Goal: Information Seeking & Learning: Learn about a topic

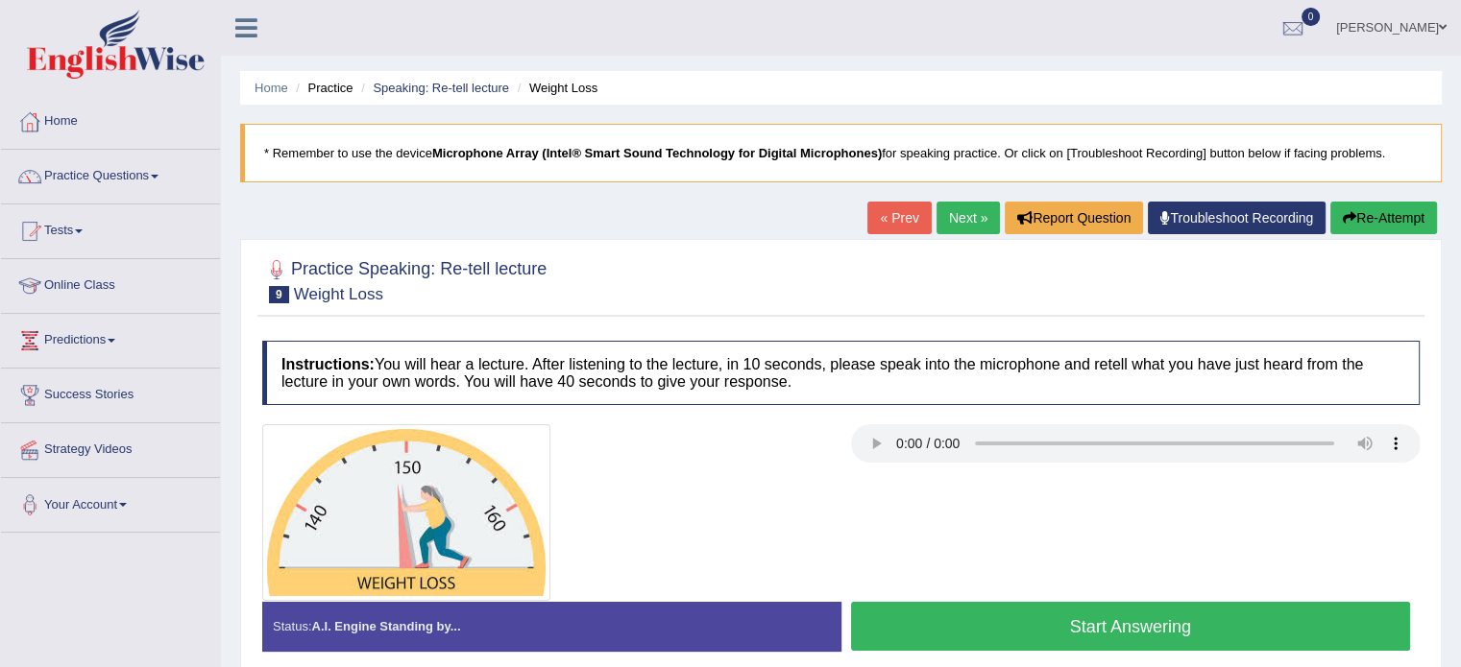
click at [1122, 610] on button "Start Answering" at bounding box center [1131, 626] width 560 height 49
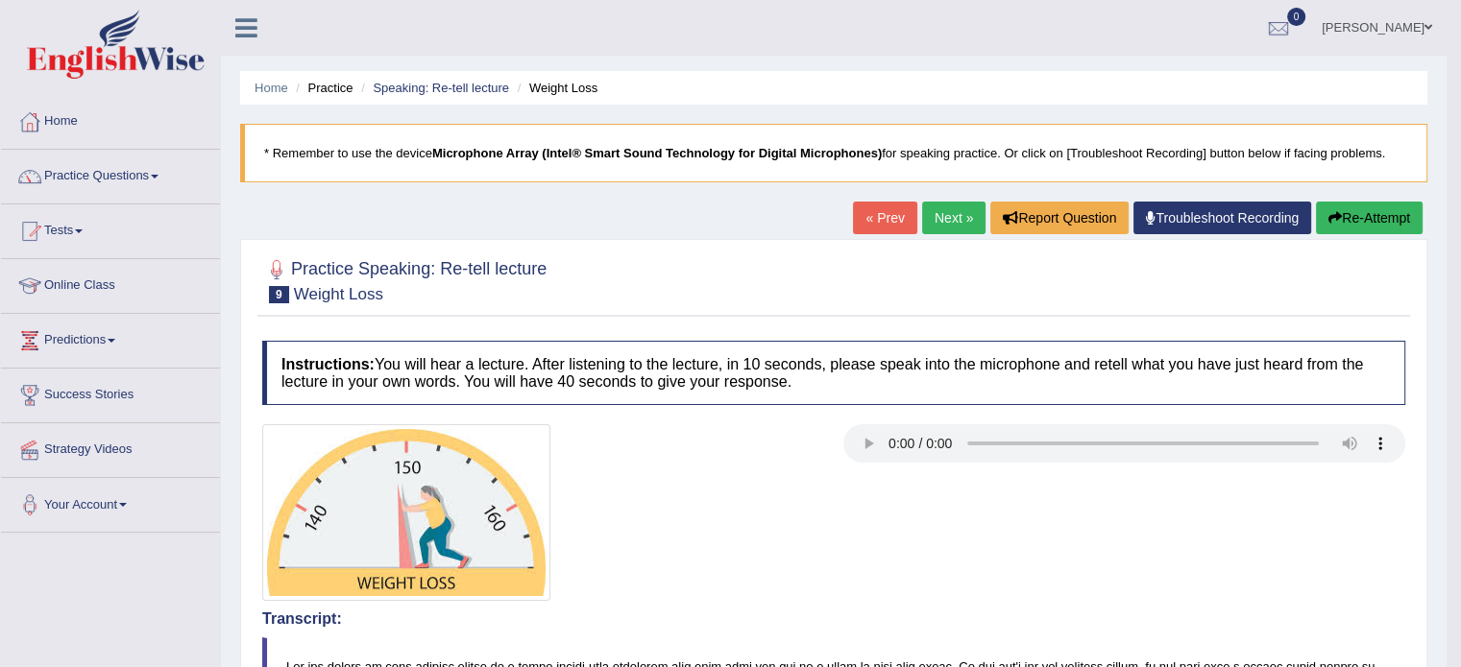
click at [931, 222] on link "Next »" at bounding box center [953, 218] width 63 height 33
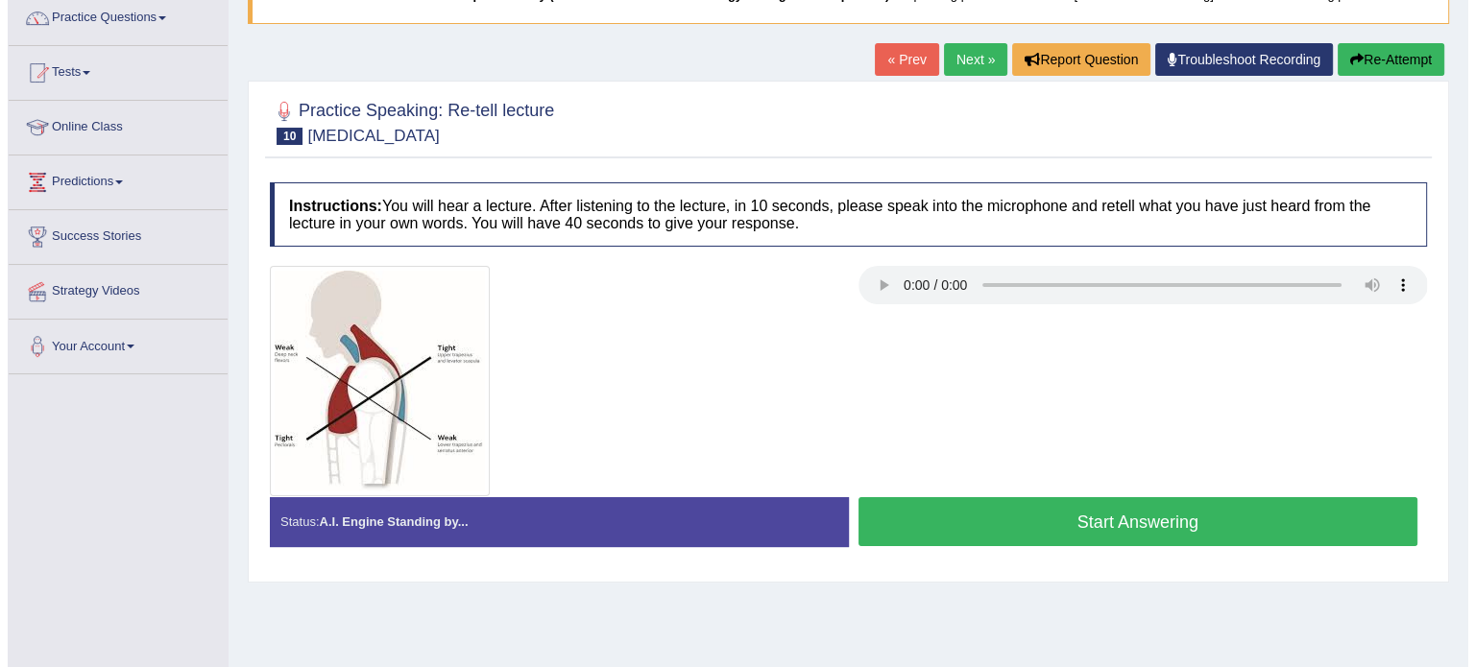
scroll to position [192, 0]
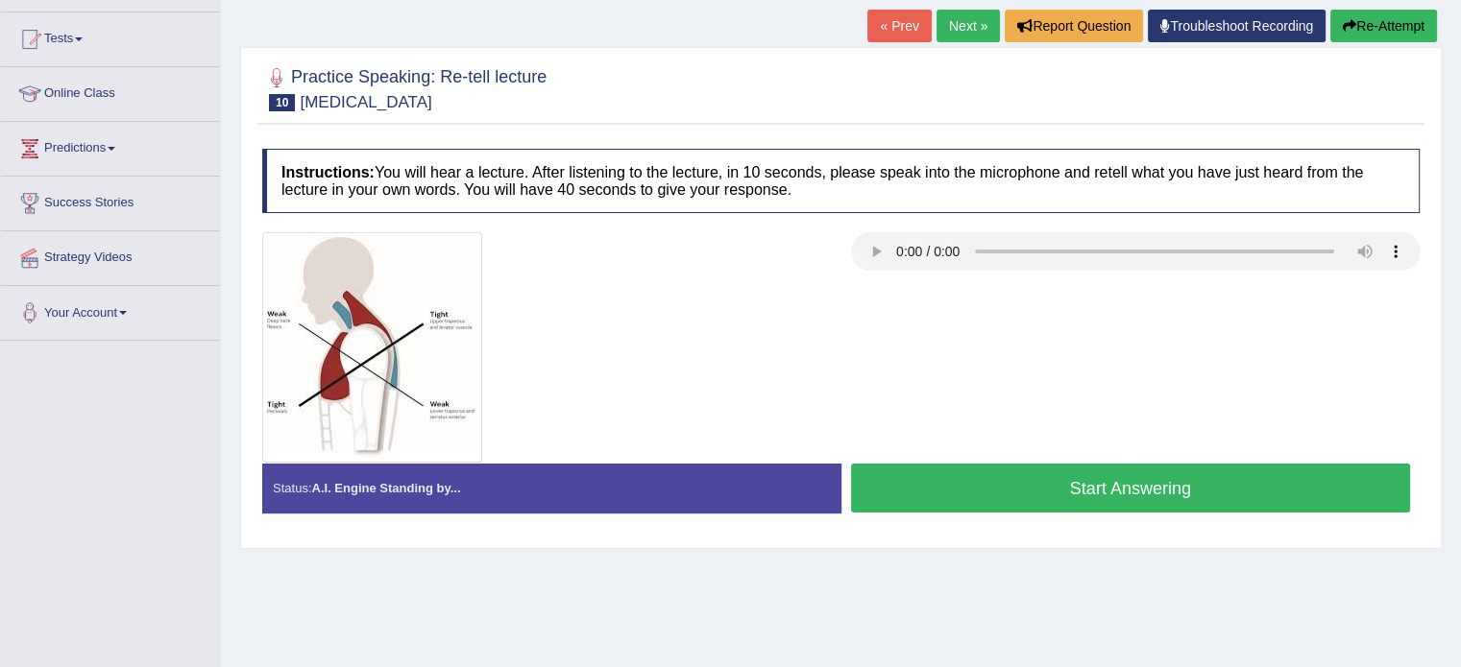
click at [1003, 500] on button "Start Answering" at bounding box center [1131, 488] width 560 height 49
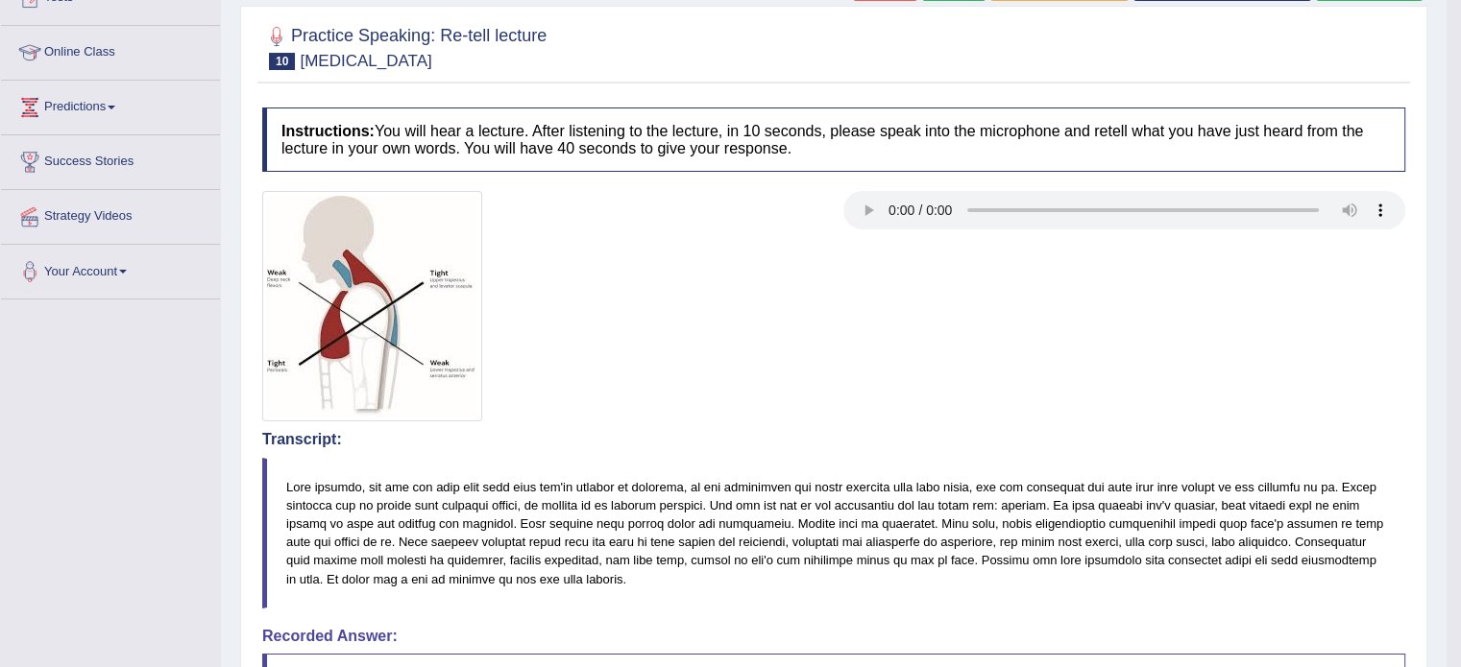
scroll to position [118, 0]
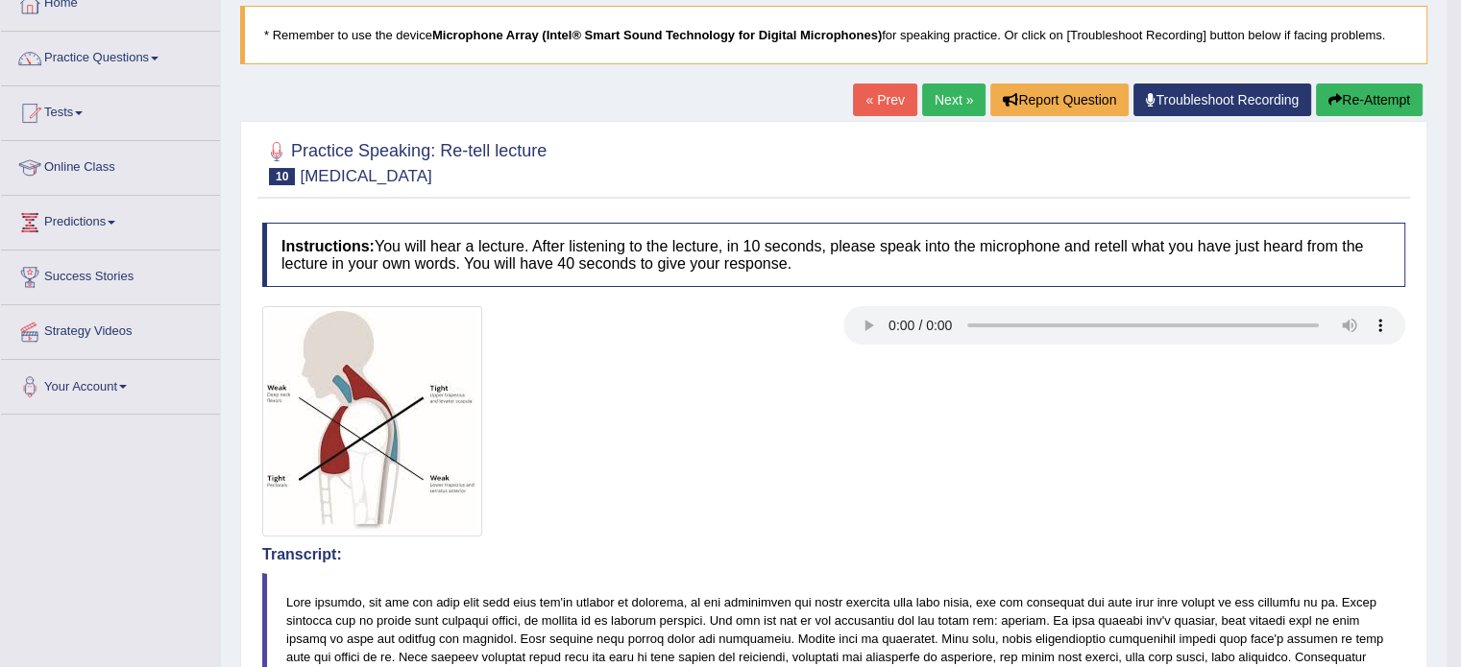
click at [922, 103] on link "Next »" at bounding box center [953, 100] width 63 height 33
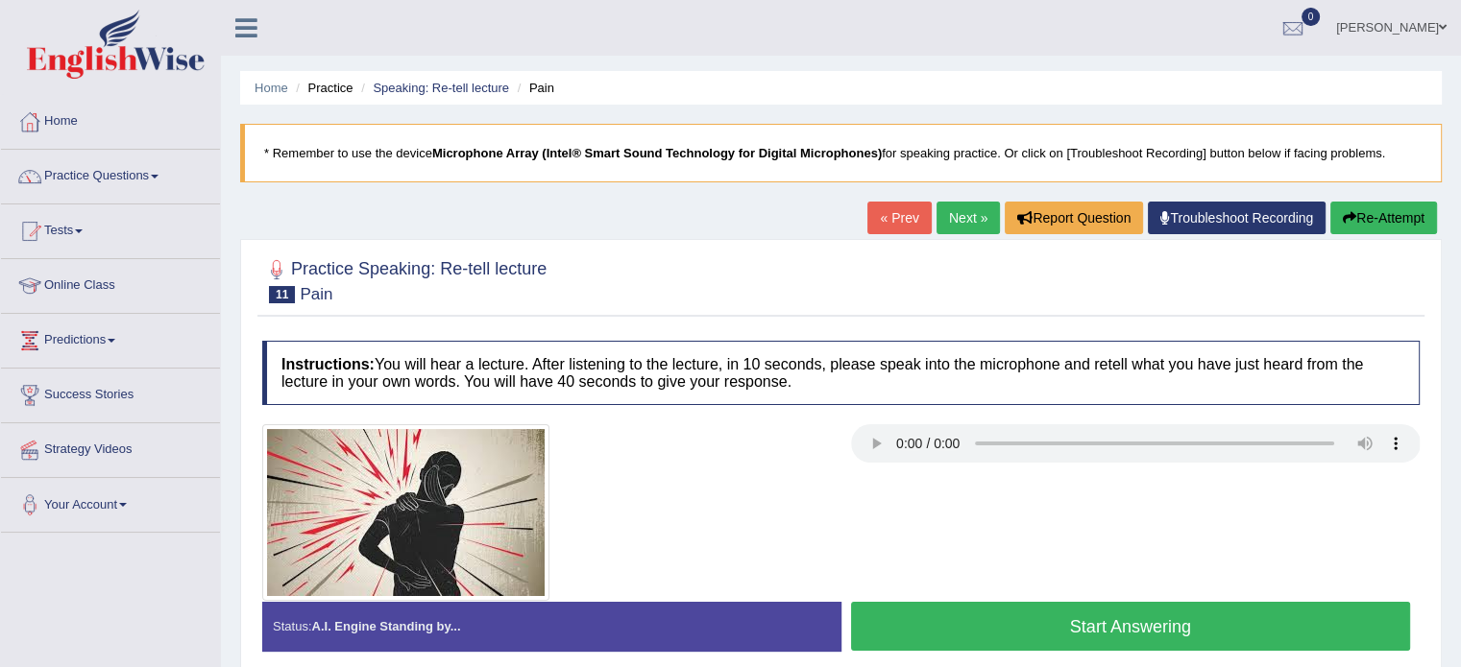
click at [968, 610] on button "Start Answering" at bounding box center [1131, 626] width 560 height 49
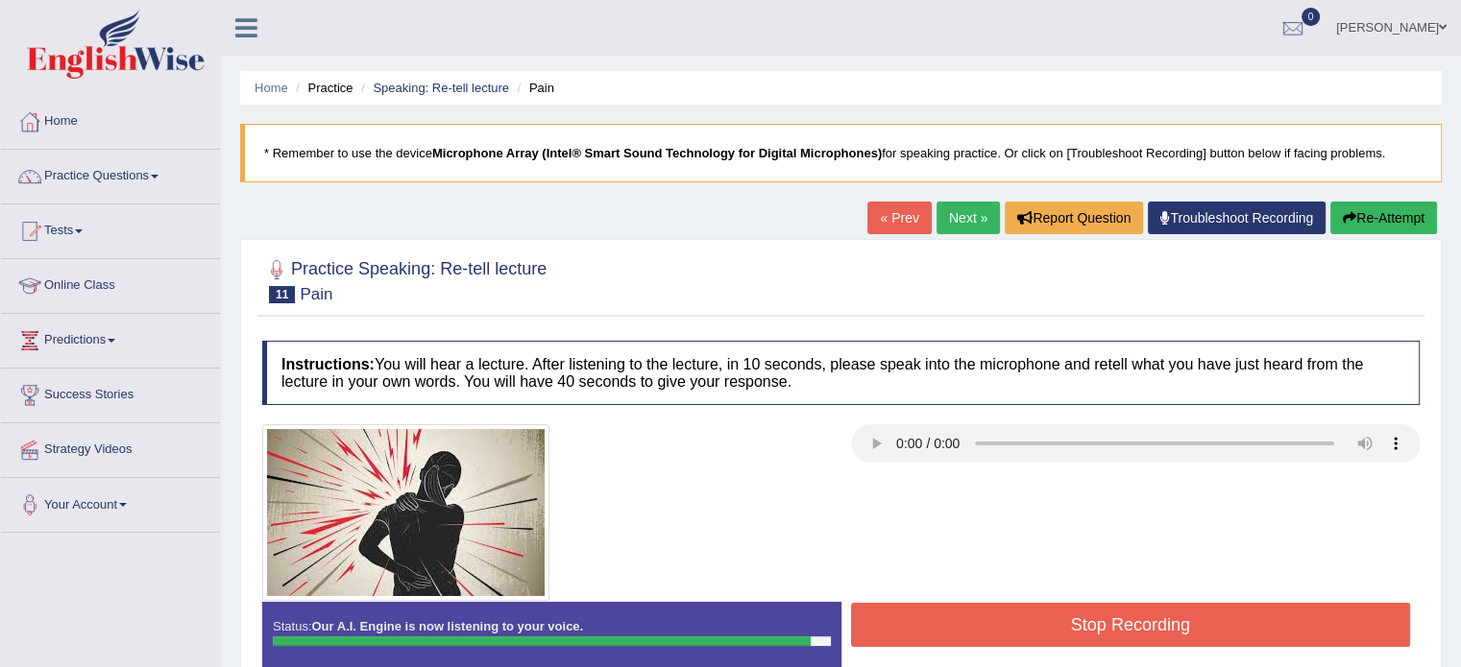
click at [968, 610] on button "Stop Recording" at bounding box center [1131, 625] width 560 height 44
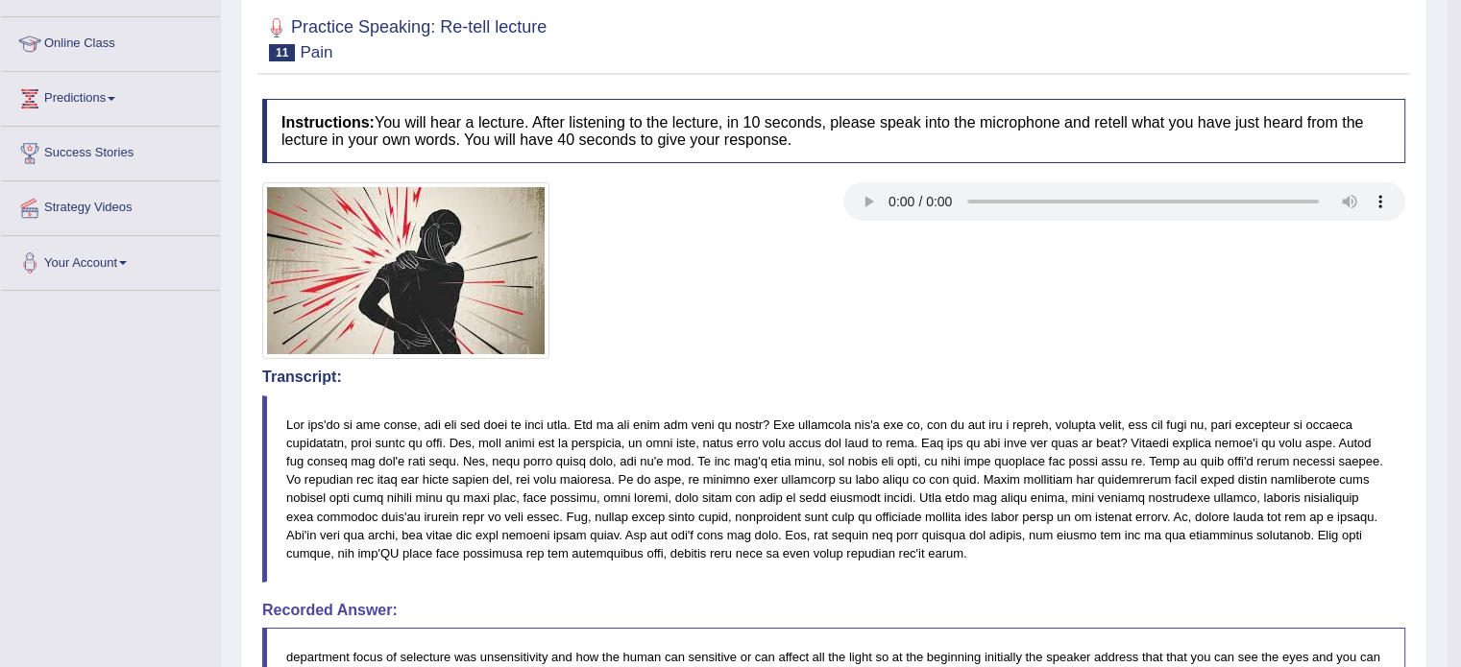
scroll to position [197, 0]
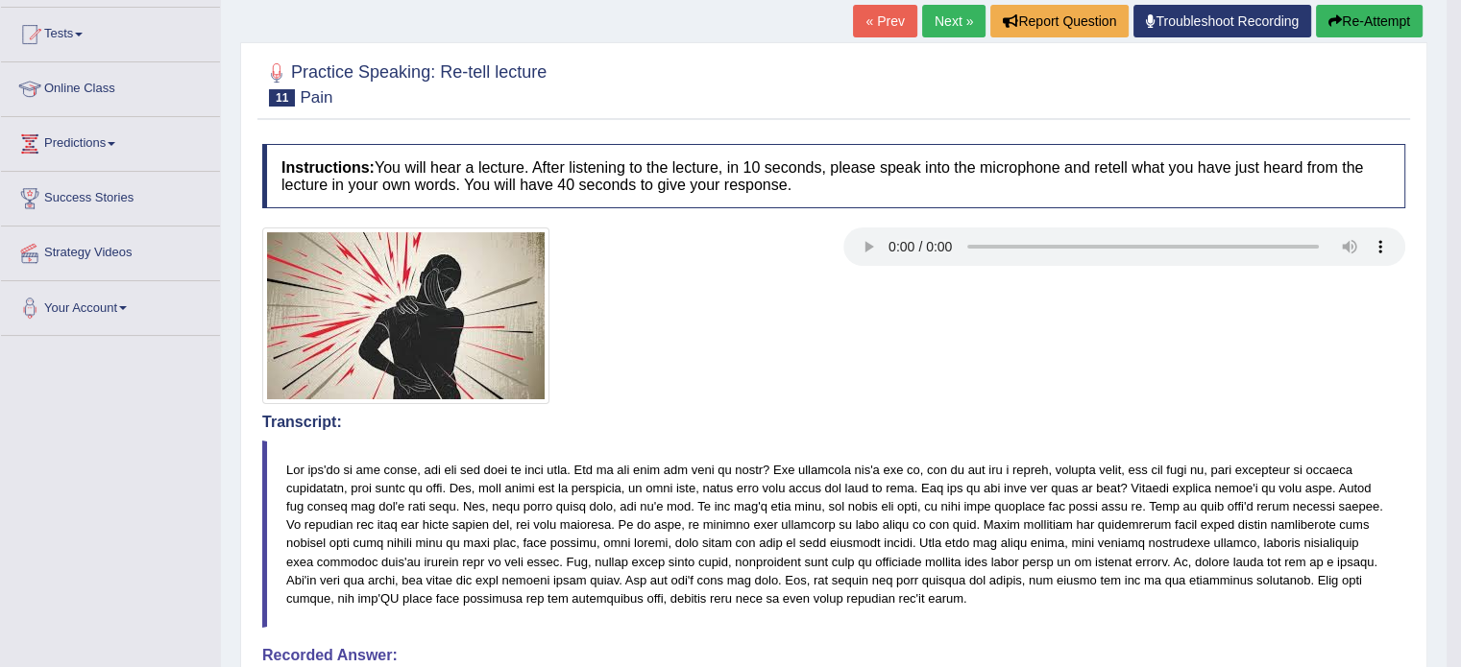
click at [949, 18] on link "Next »" at bounding box center [953, 21] width 63 height 33
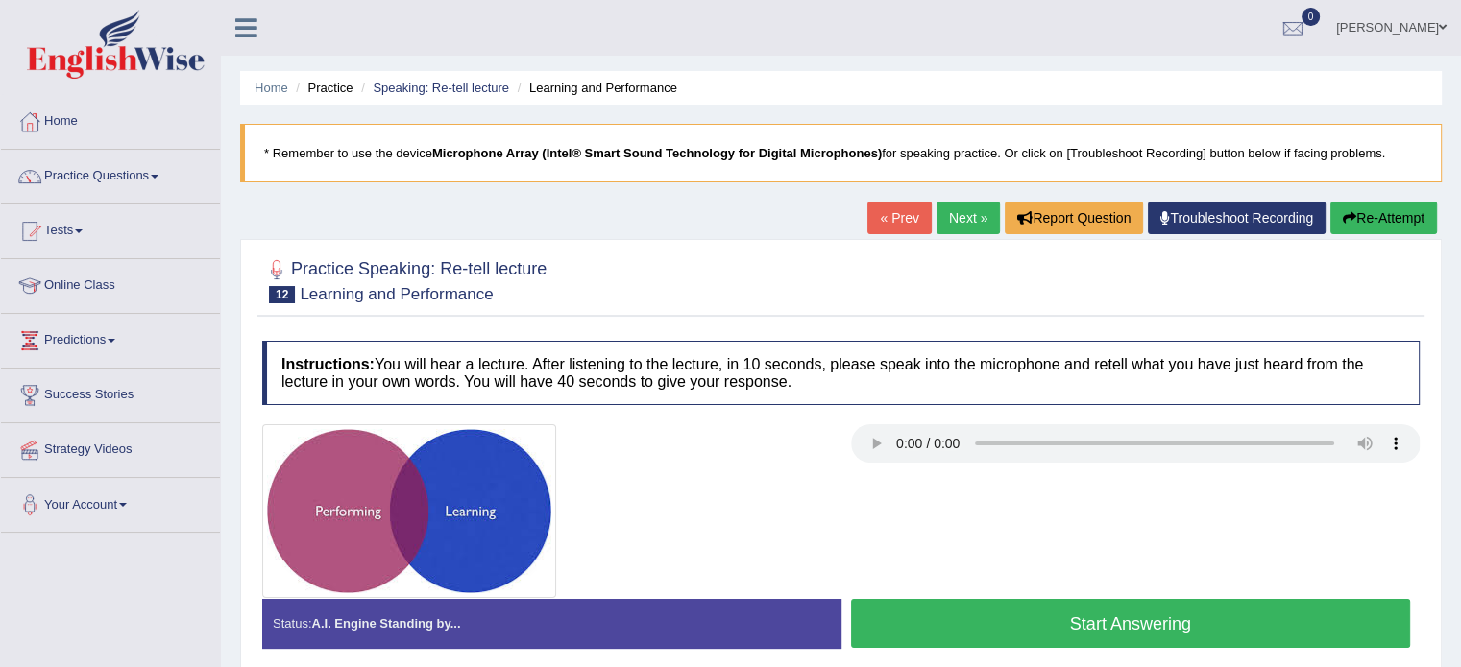
click at [1074, 624] on button "Start Answering" at bounding box center [1131, 623] width 560 height 49
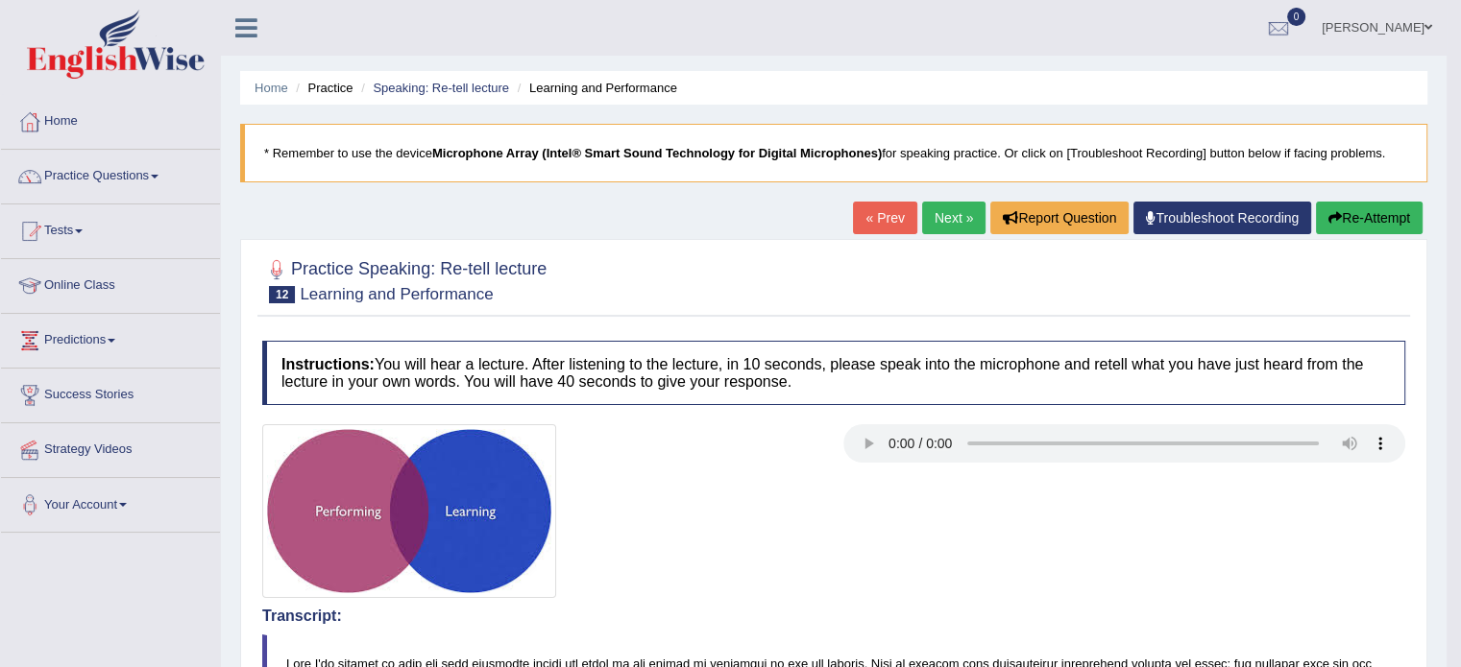
click at [960, 215] on link "Next »" at bounding box center [953, 218] width 63 height 33
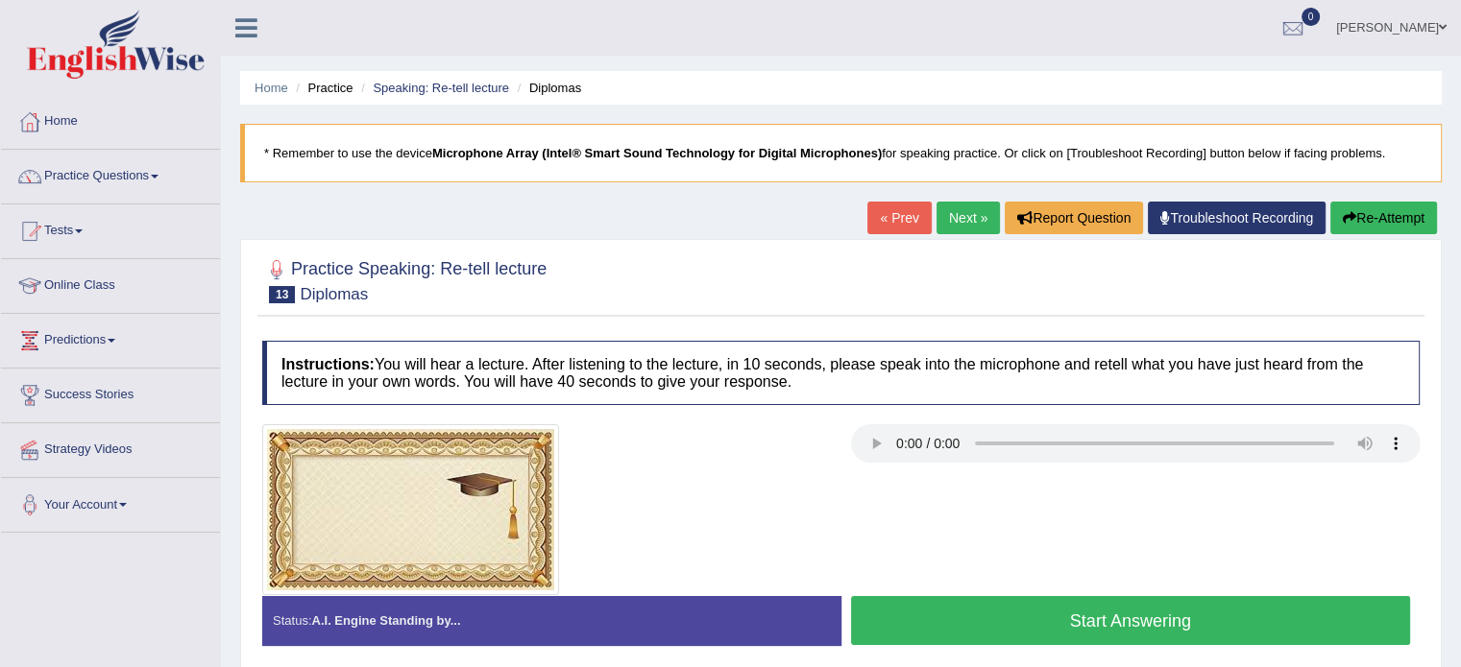
click at [995, 624] on button "Start Answering" at bounding box center [1131, 620] width 560 height 49
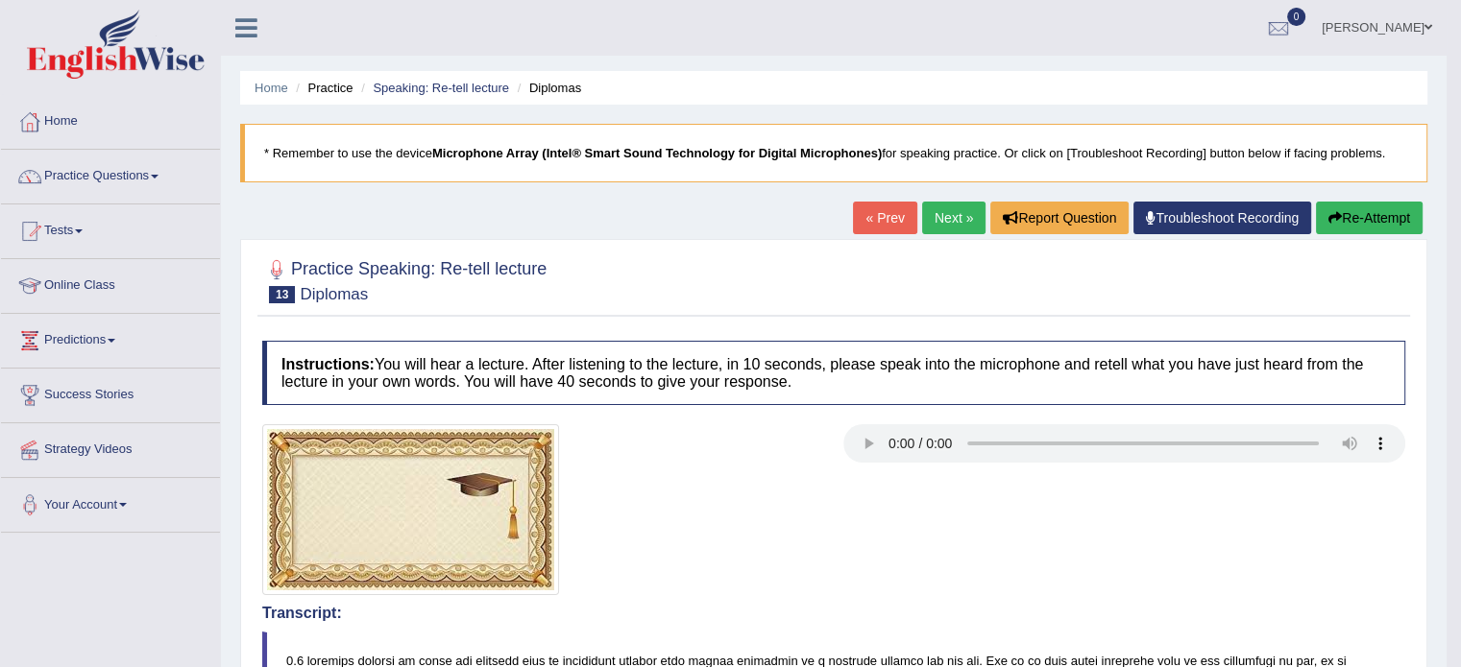
click at [948, 217] on link "Next »" at bounding box center [953, 218] width 63 height 33
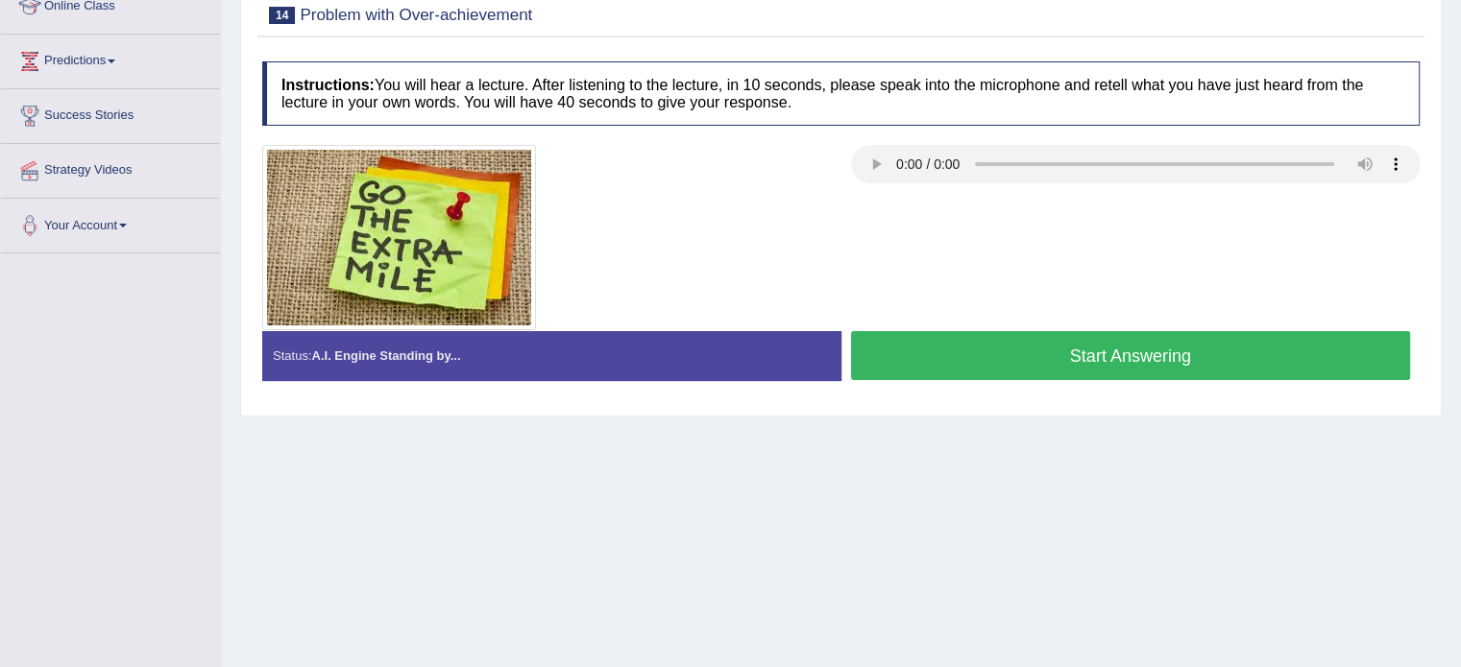
scroll to position [288, 0]
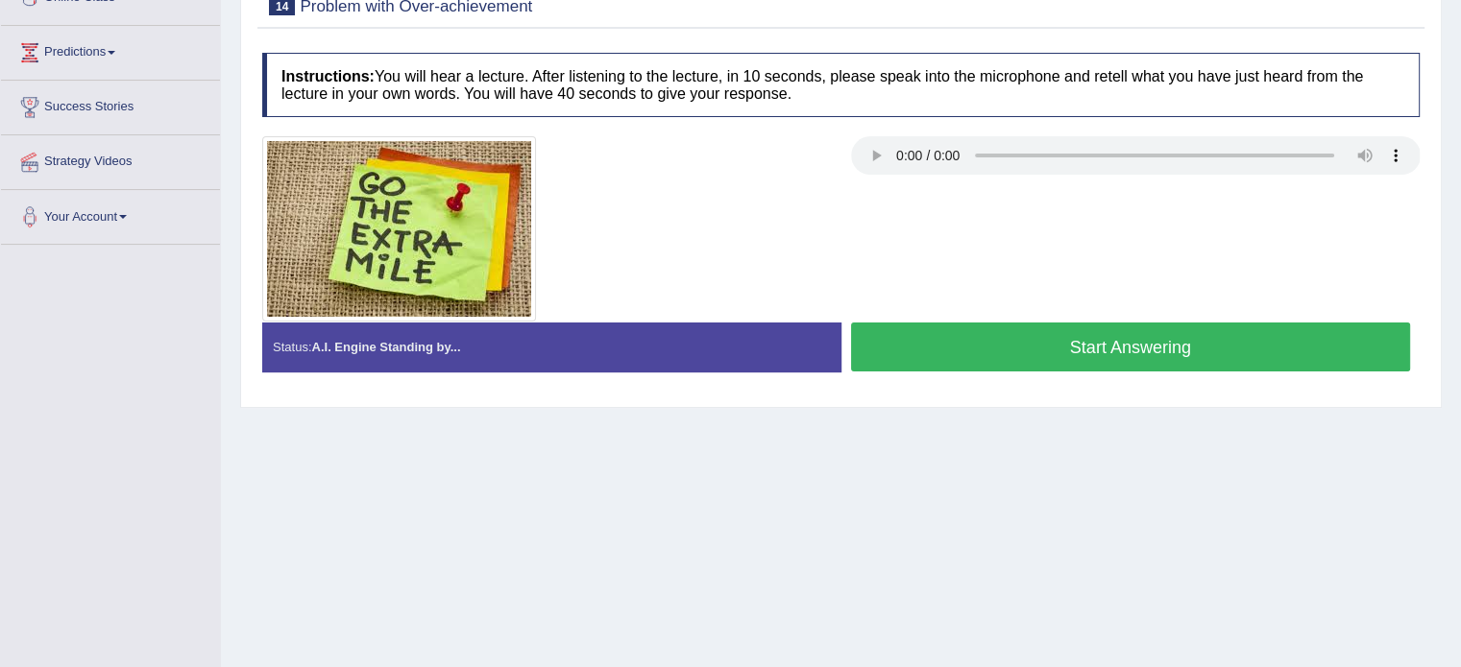
click at [609, 342] on div "Status: A.I. Engine Standing by..." at bounding box center [551, 347] width 579 height 49
click at [984, 351] on button "Start Answering" at bounding box center [1131, 347] width 560 height 49
click at [0, 0] on button "Stop Recording" at bounding box center [0, 0] width 0 height 0
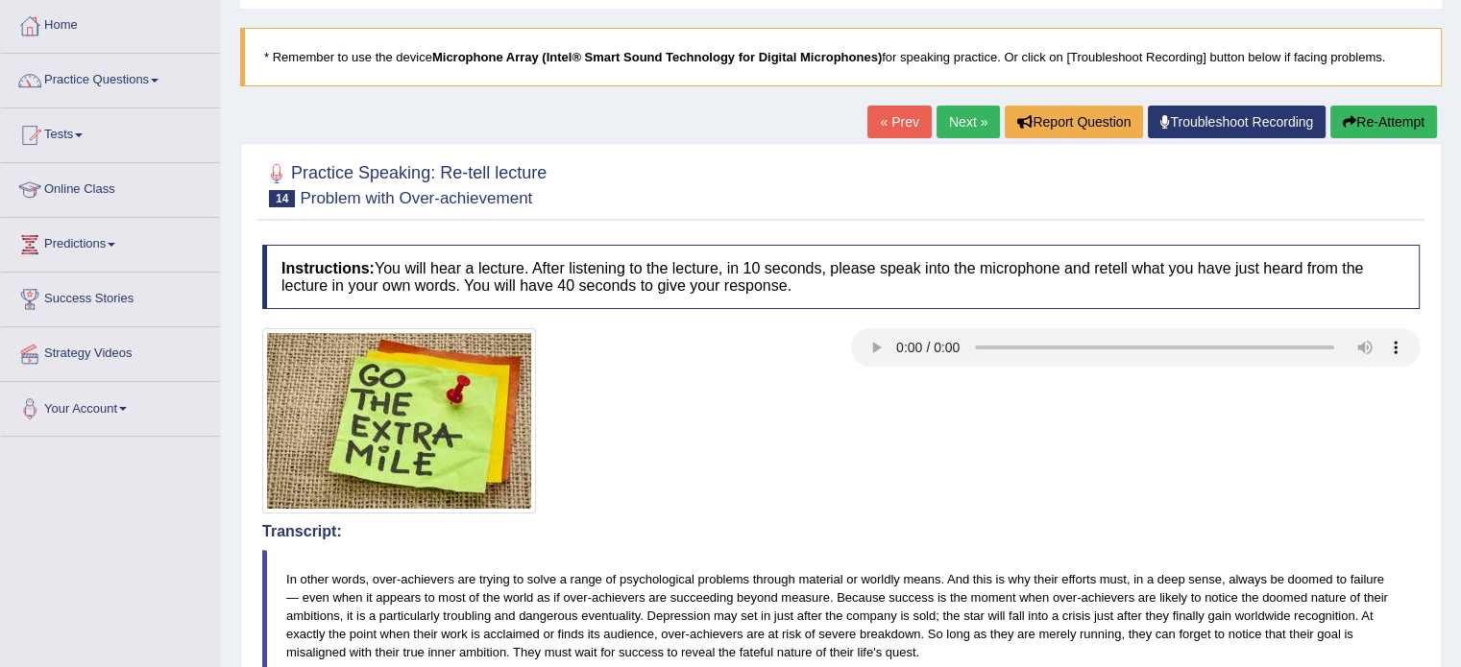
scroll to position [96, 0]
click at [965, 130] on link "Next »" at bounding box center [967, 122] width 63 height 33
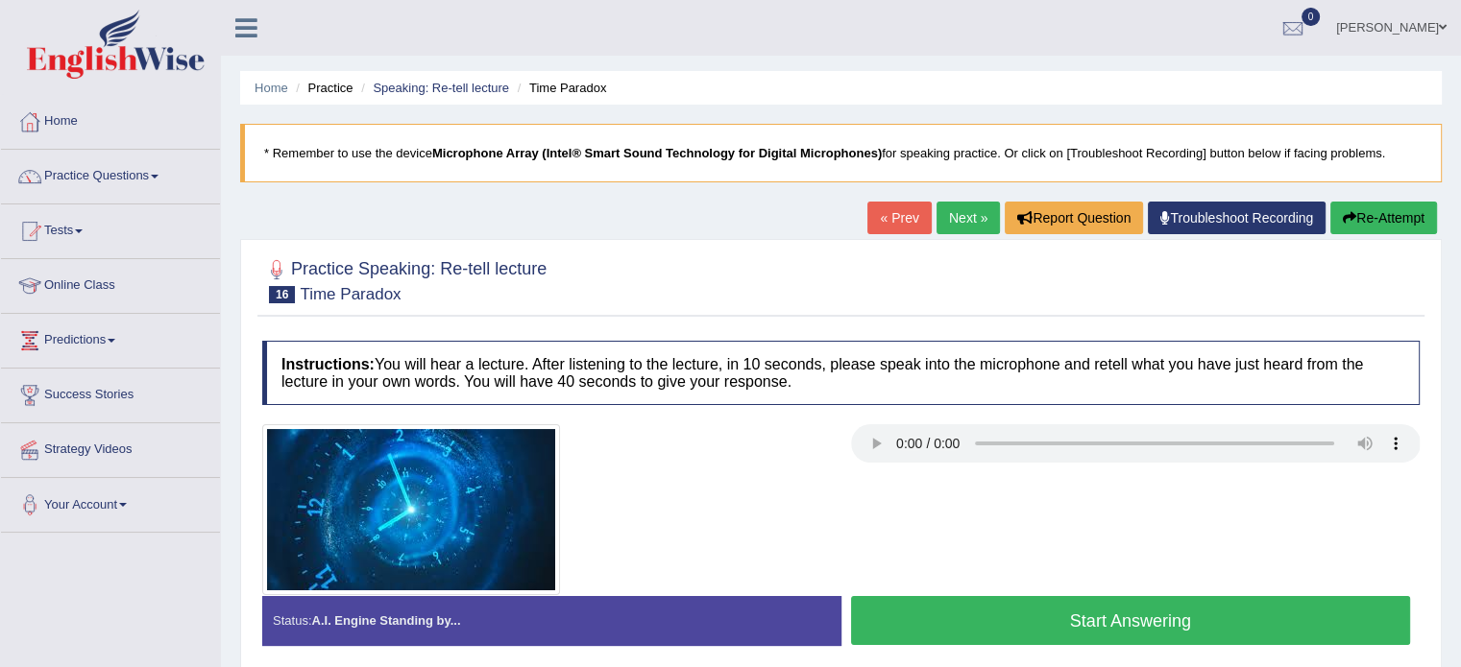
click at [883, 222] on link "« Prev" at bounding box center [898, 218] width 63 height 33
